Goal: Task Accomplishment & Management: Manage account settings

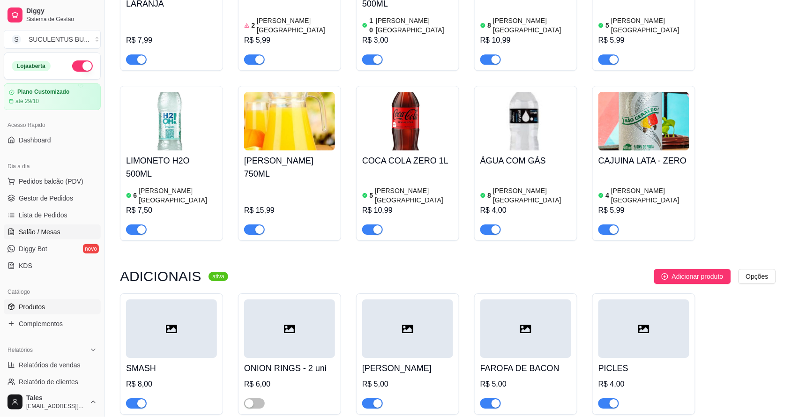
click at [47, 228] on span "Salão / Mesas" at bounding box center [40, 231] width 42 height 9
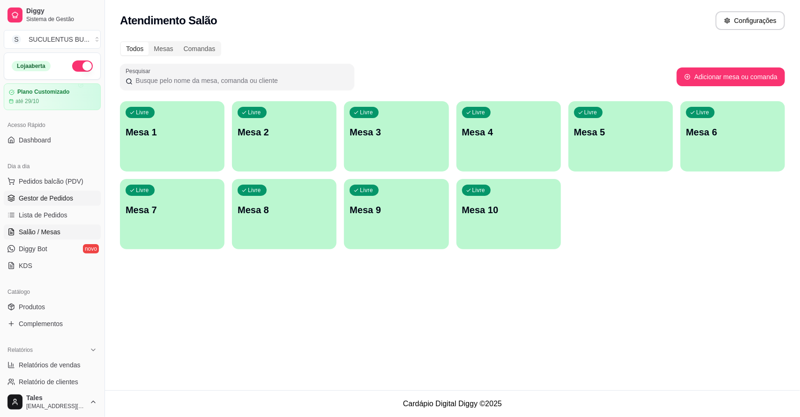
click at [54, 196] on span "Gestor de Pedidos" at bounding box center [46, 197] width 54 height 9
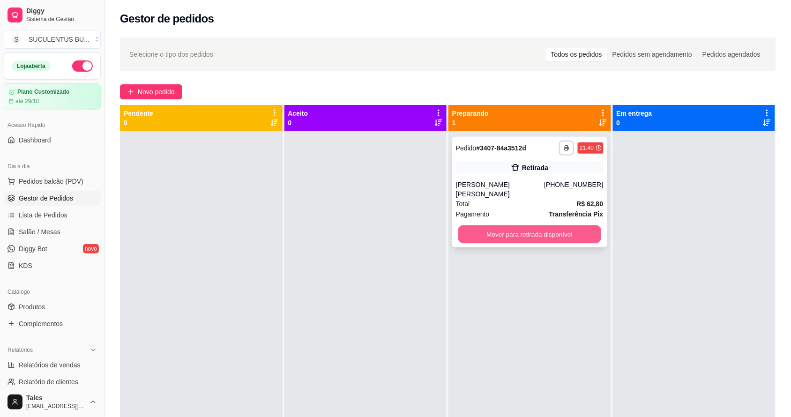
click at [539, 225] on button "Mover para retirada disponível" at bounding box center [529, 234] width 143 height 18
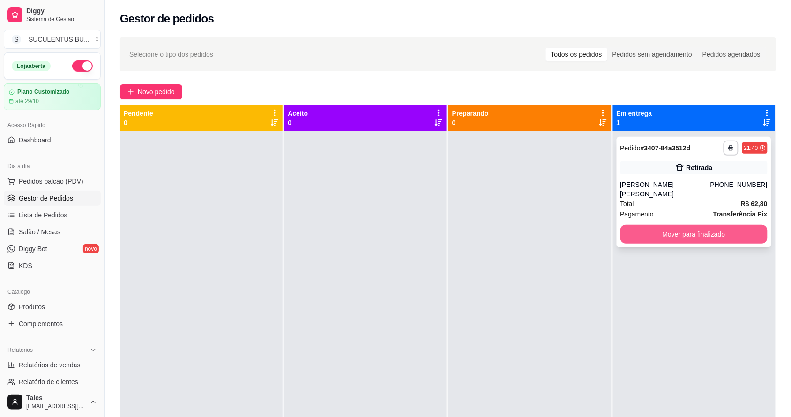
click at [708, 225] on button "Mover para finalizado" at bounding box center [694, 234] width 148 height 19
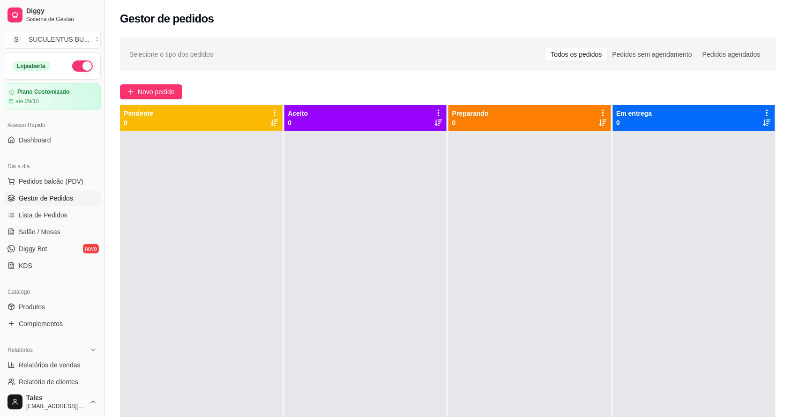
scroll to position [257, 0]
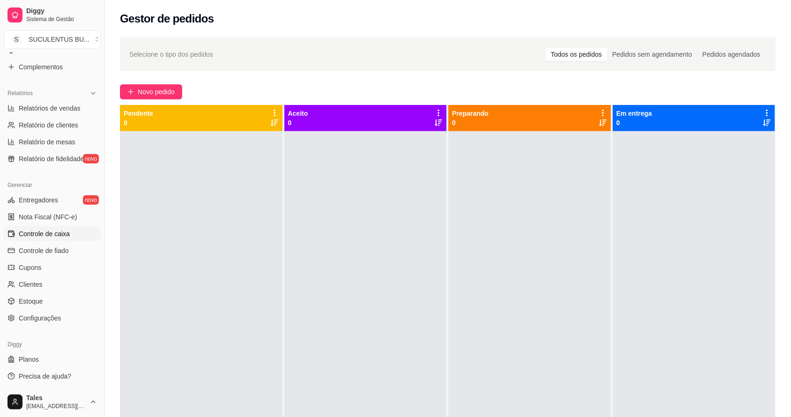
click at [71, 236] on link "Controle de caixa" at bounding box center [52, 233] width 97 height 15
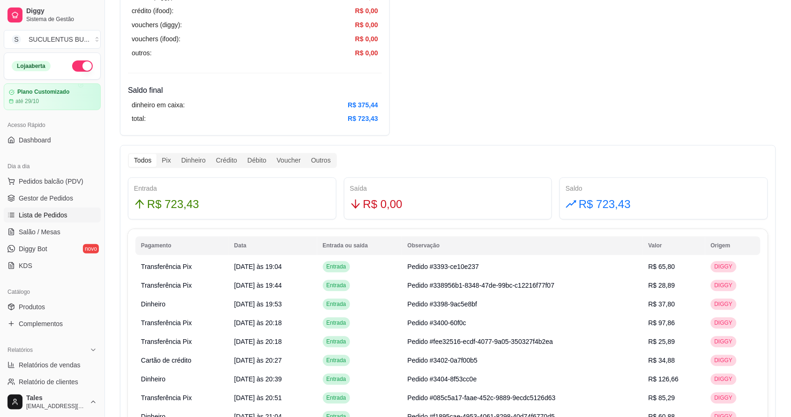
click at [66, 211] on link "Lista de Pedidos" at bounding box center [52, 214] width 97 height 15
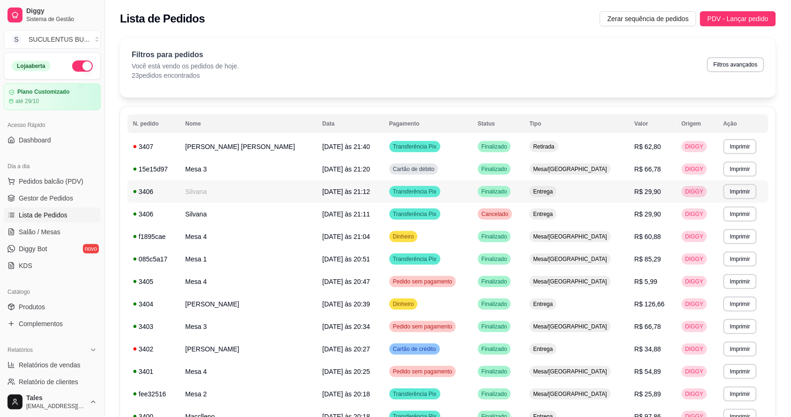
scroll to position [234, 0]
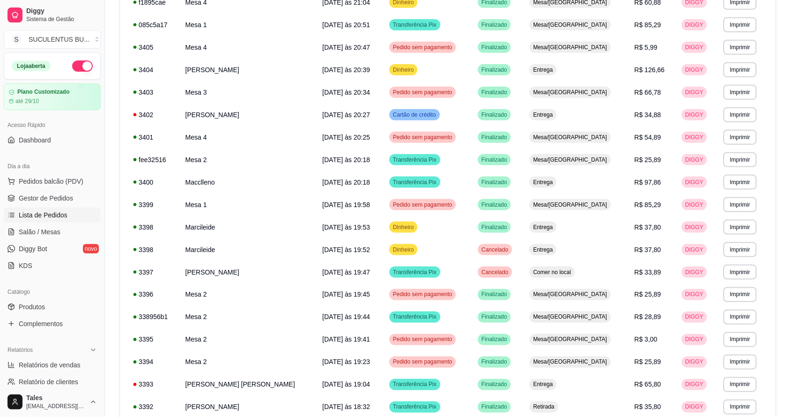
click at [40, 190] on ul "Pedidos balcão (PDV) Gestor de Pedidos Lista de Pedidos Salão / Mesas Diggy Bot…" at bounding box center [52, 223] width 97 height 99
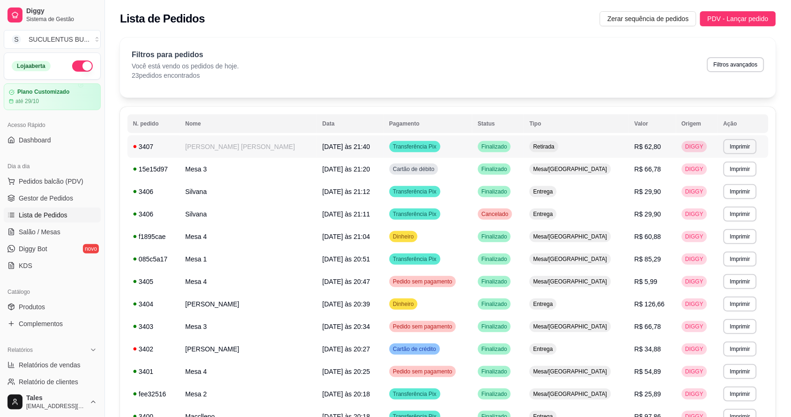
scroll to position [303, 0]
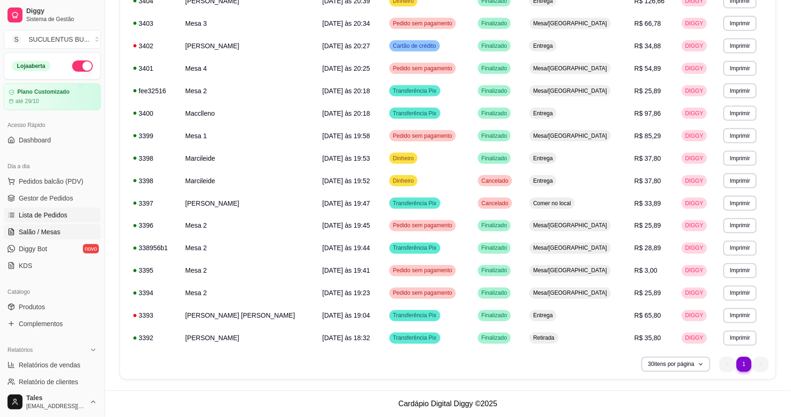
click at [29, 237] on span "Salão / Mesas" at bounding box center [40, 231] width 42 height 9
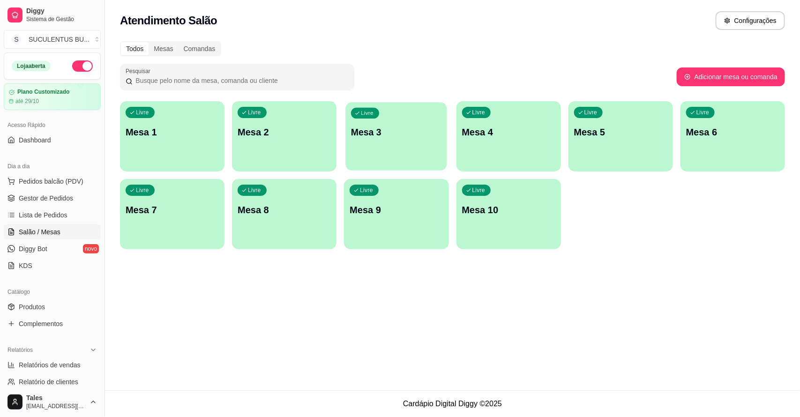
click at [398, 142] on div "Livre Mesa 3" at bounding box center [396, 130] width 101 height 57
click at [391, 133] on p "Mesa 3" at bounding box center [395, 132] width 93 height 13
click at [634, 207] on div "Livre Mesa 1 Livre Mesa 2 Livre Mesa 3 Livre Mesa 4 Livre Mesa 5 Livre Mesa 6 L…" at bounding box center [452, 175] width 665 height 148
drag, startPoint x: 353, startPoint y: 143, endPoint x: 755, endPoint y: 326, distance: 441.5
click at [755, 326] on div "Atendimento Salão Configurações Todos Mesas Comandas Pesquisar Adicionar mesa o…" at bounding box center [452, 195] width 695 height 390
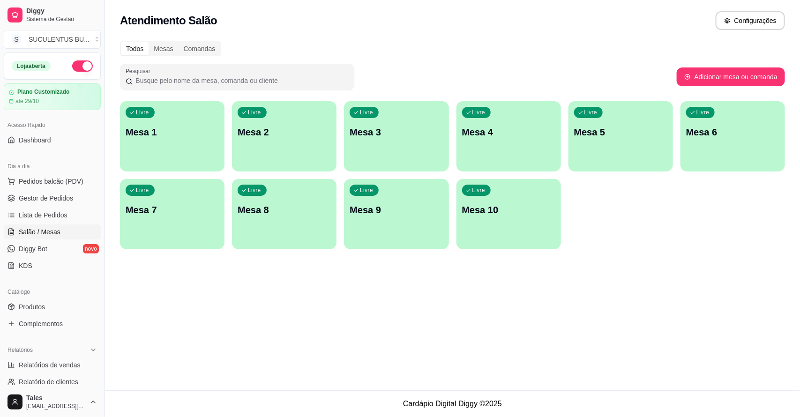
click at [360, 316] on div "Atendimento Salão Configurações Todos Mesas Comandas Pesquisar Adicionar mesa o…" at bounding box center [452, 195] width 695 height 390
click at [504, 36] on div "Todos Mesas Comandas Pesquisar Adicionar mesa ou comanda Livre Mesa 1 Livre Mes…" at bounding box center [452, 148] width 695 height 225
click at [169, 40] on div "Todos Mesas Comandas Pesquisar Adicionar mesa ou comanda Livre Mesa 1 Livre Mes…" at bounding box center [452, 148] width 695 height 225
click at [167, 48] on div "Mesas" at bounding box center [163, 48] width 30 height 13
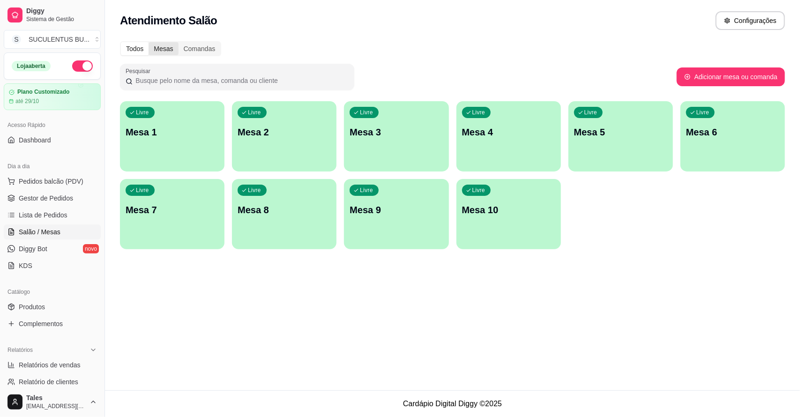
click at [148, 42] on input "Mesas" at bounding box center [148, 42] width 0 height 0
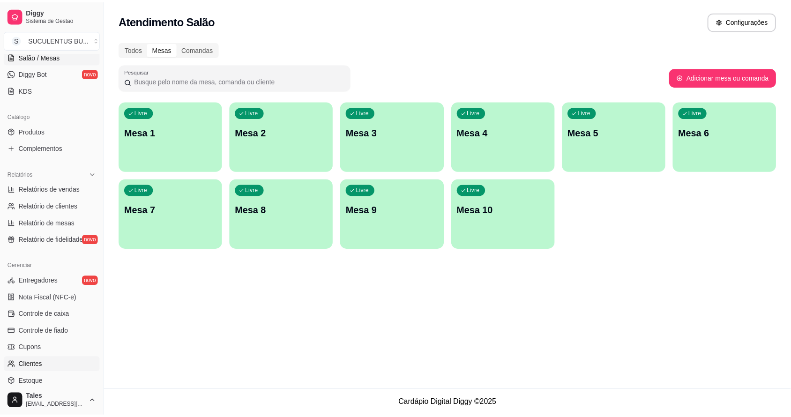
scroll to position [257, 0]
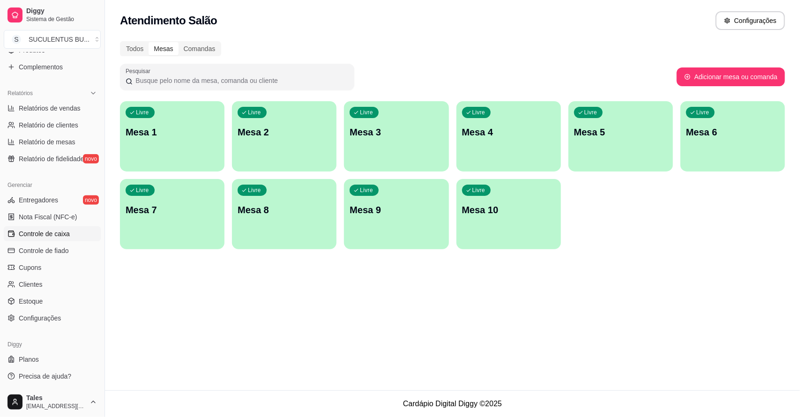
click at [66, 238] on link "Controle de caixa" at bounding box center [52, 233] width 97 height 15
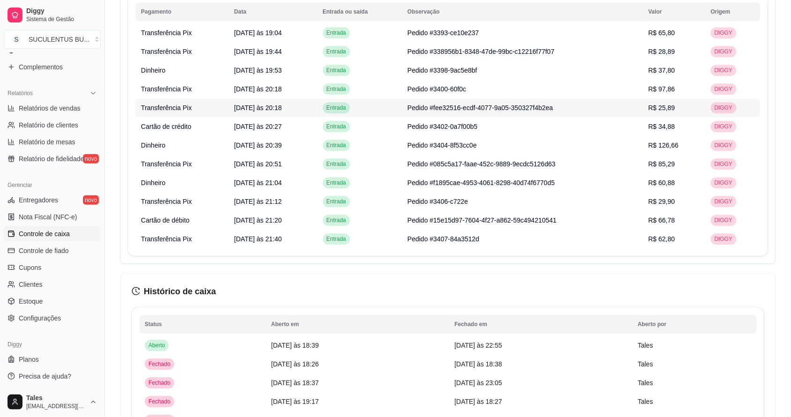
scroll to position [410, 0]
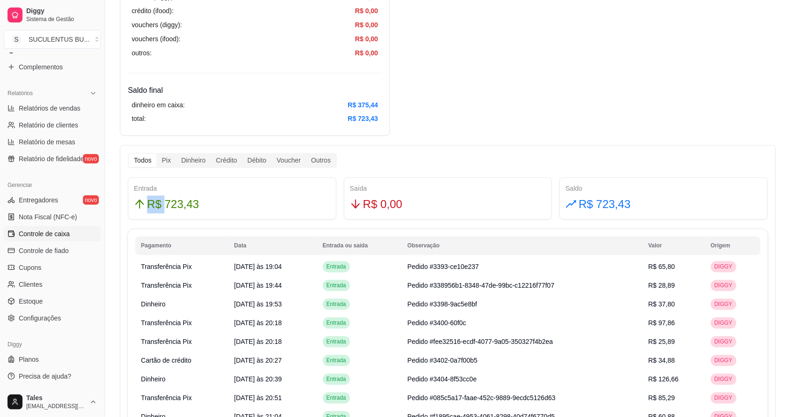
drag, startPoint x: 163, startPoint y: 202, endPoint x: 202, endPoint y: 185, distance: 43.1
click at [202, 185] on div "Entrada R$ 723,43" at bounding box center [232, 199] width 196 height 30
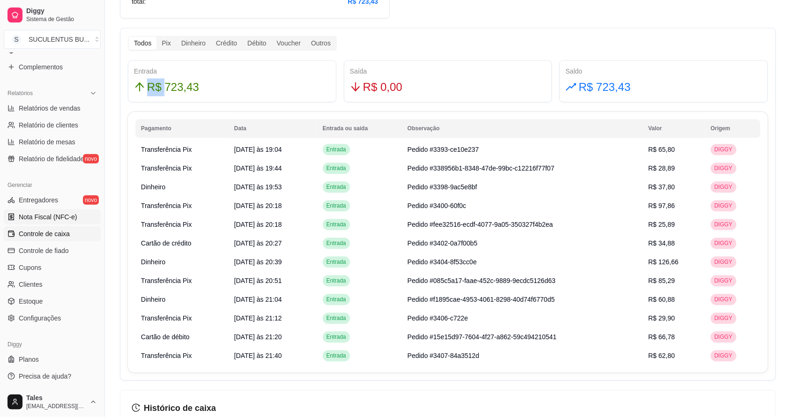
scroll to position [140, 0]
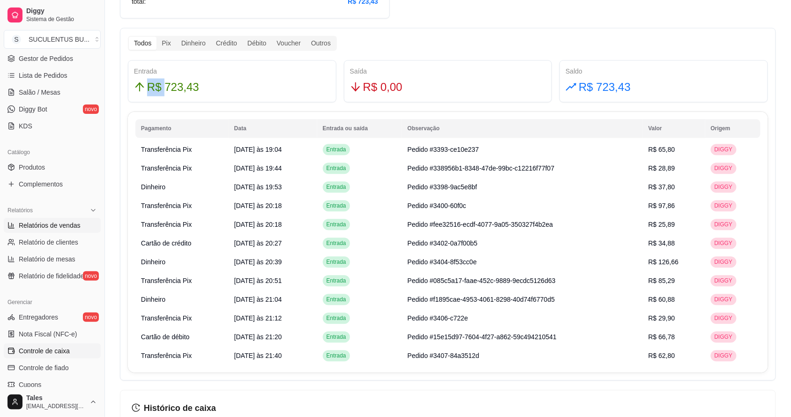
click at [48, 223] on span "Relatórios de vendas" at bounding box center [50, 225] width 62 height 9
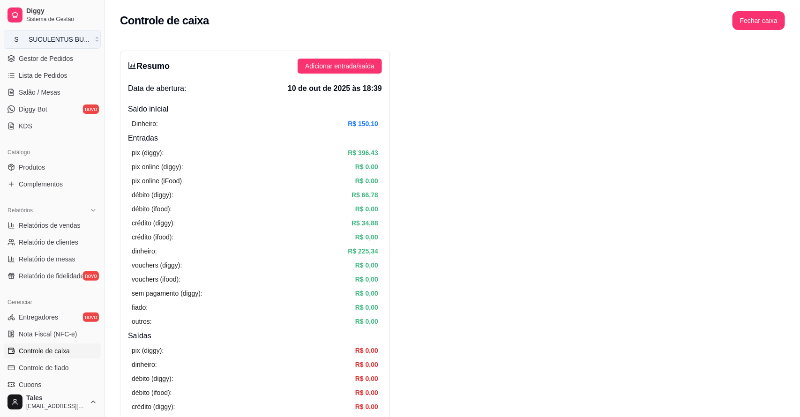
select select "ALL"
select select "0"
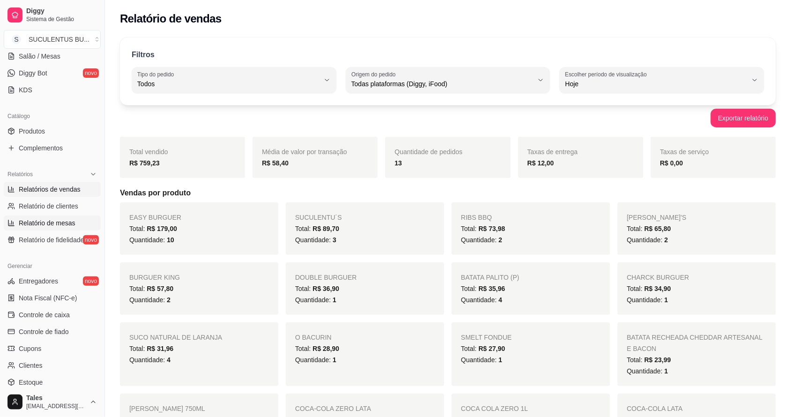
scroll to position [257, 0]
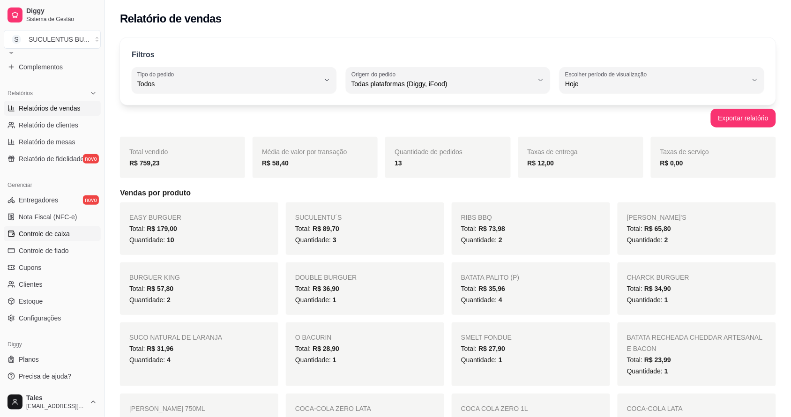
click at [68, 239] on link "Controle de caixa" at bounding box center [52, 233] width 97 height 15
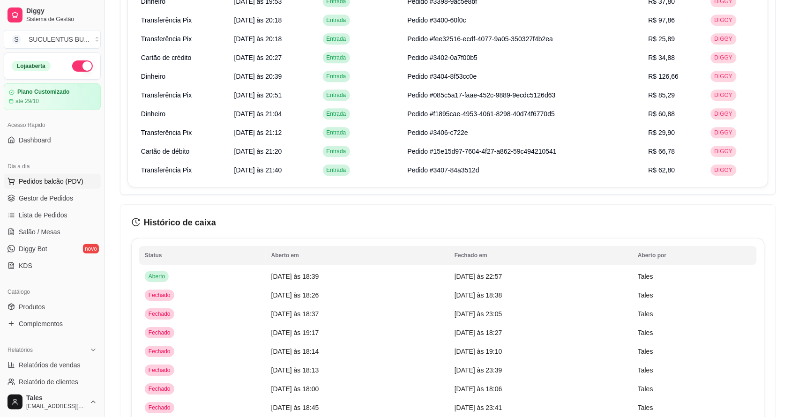
scroll to position [362, 0]
